Goal: Task Accomplishment & Management: Manage account settings

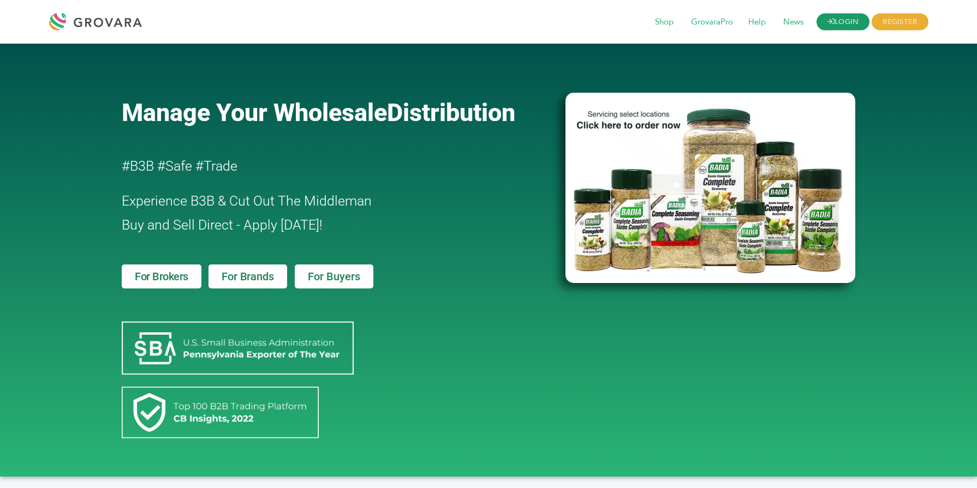
click at [852, 26] on link "LOGIN" at bounding box center [842, 22] width 53 height 17
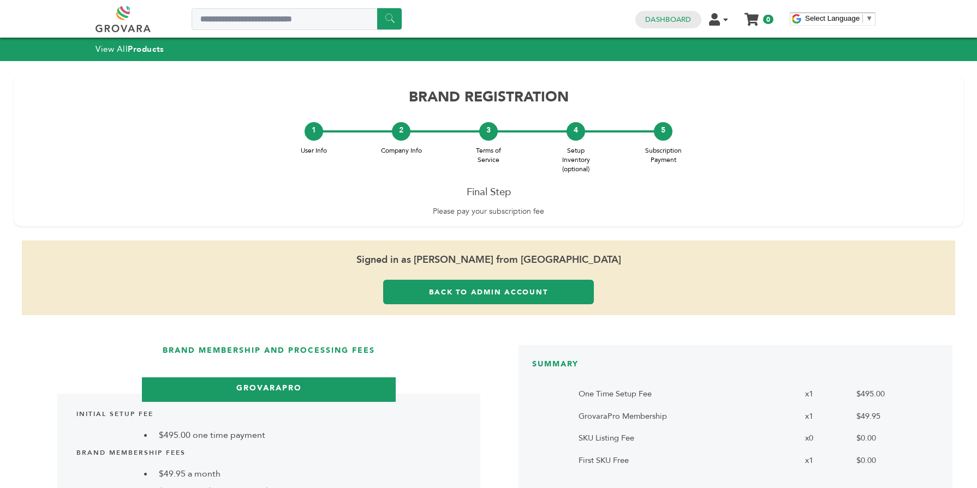
click at [525, 301] on link "Back to Admin Account" at bounding box center [488, 292] width 211 height 25
